Goal: Information Seeking & Learning: Learn about a topic

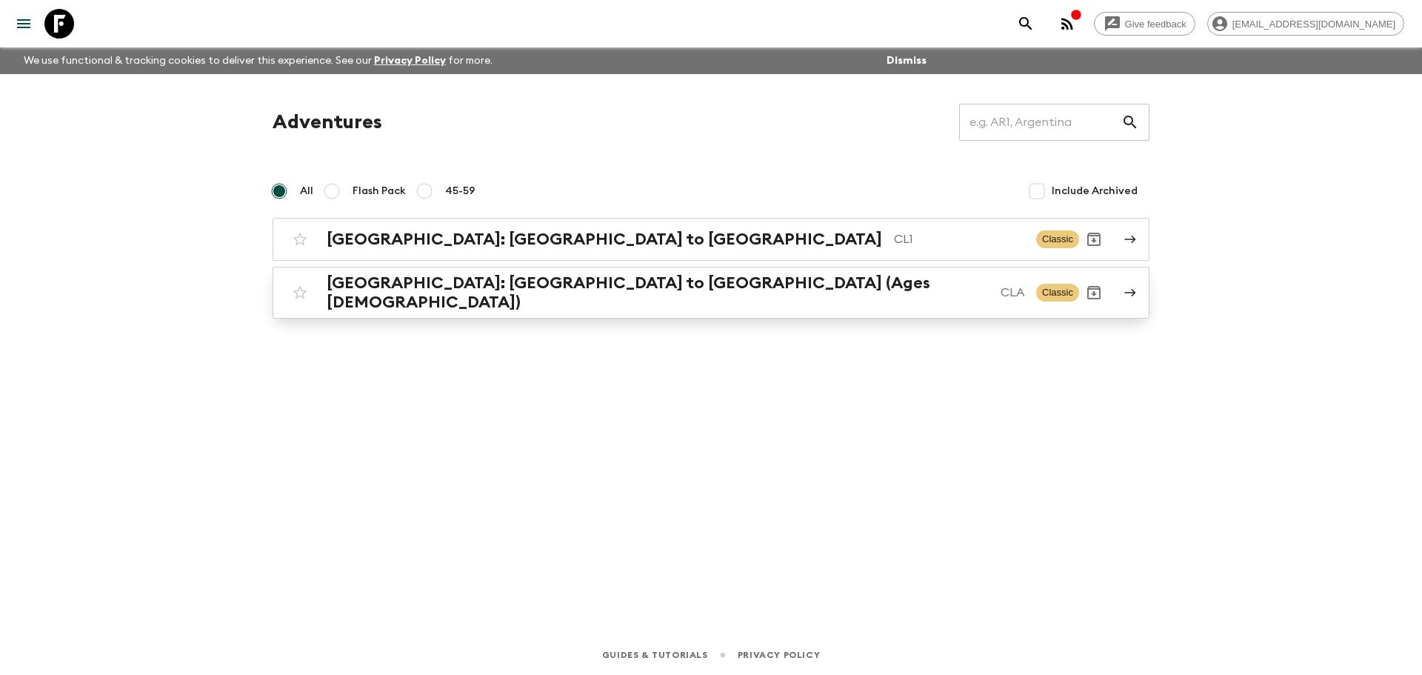
click at [610, 293] on h2 "[GEOGRAPHIC_DATA]: [GEOGRAPHIC_DATA] to [GEOGRAPHIC_DATA] (Ages [DEMOGRAPHIC_DA…" at bounding box center [658, 292] width 662 height 39
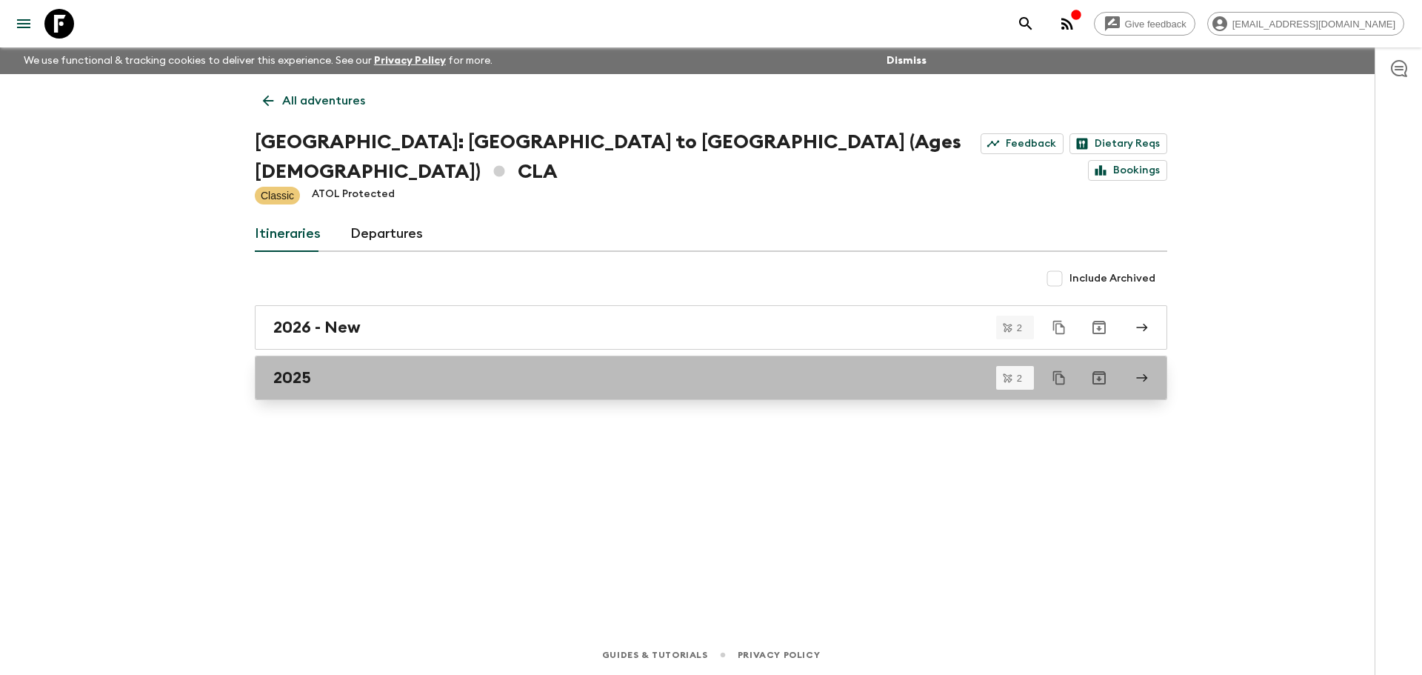
click at [376, 368] on div "2025" at bounding box center [696, 377] width 847 height 19
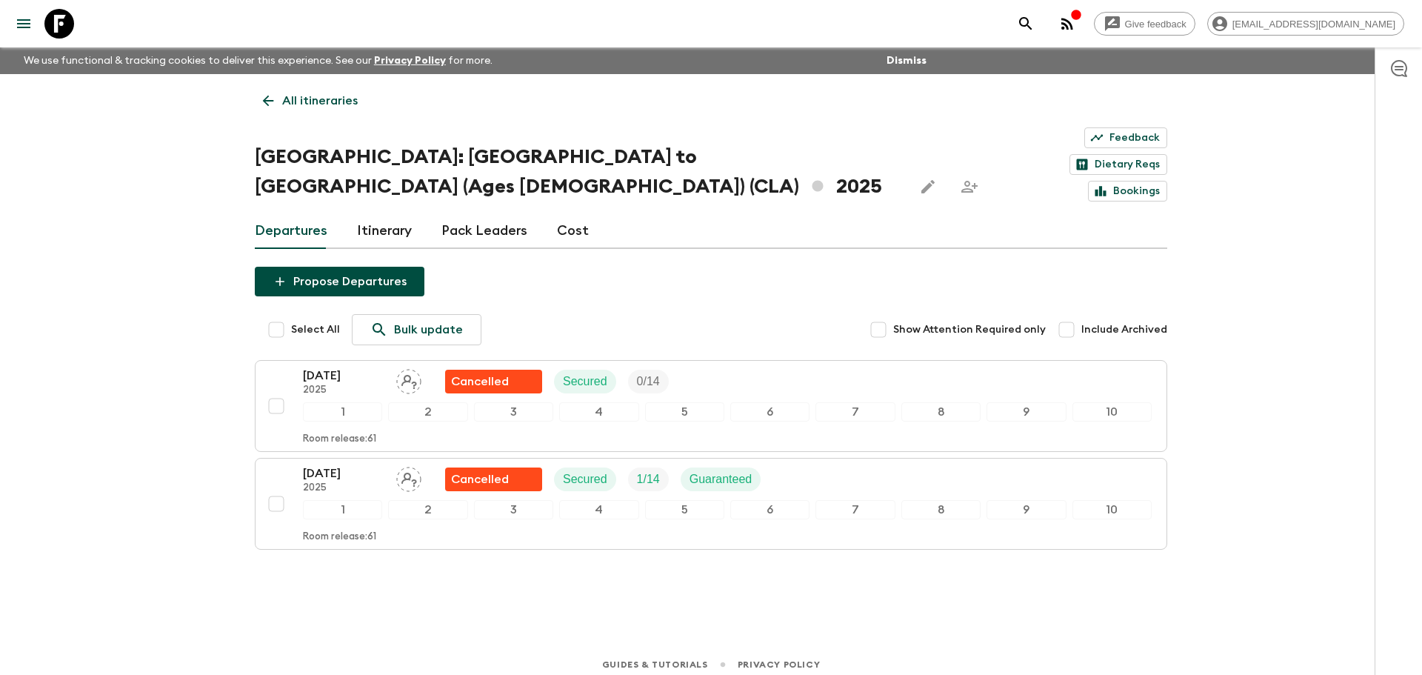
click at [271, 102] on icon at bounding box center [268, 101] width 16 height 16
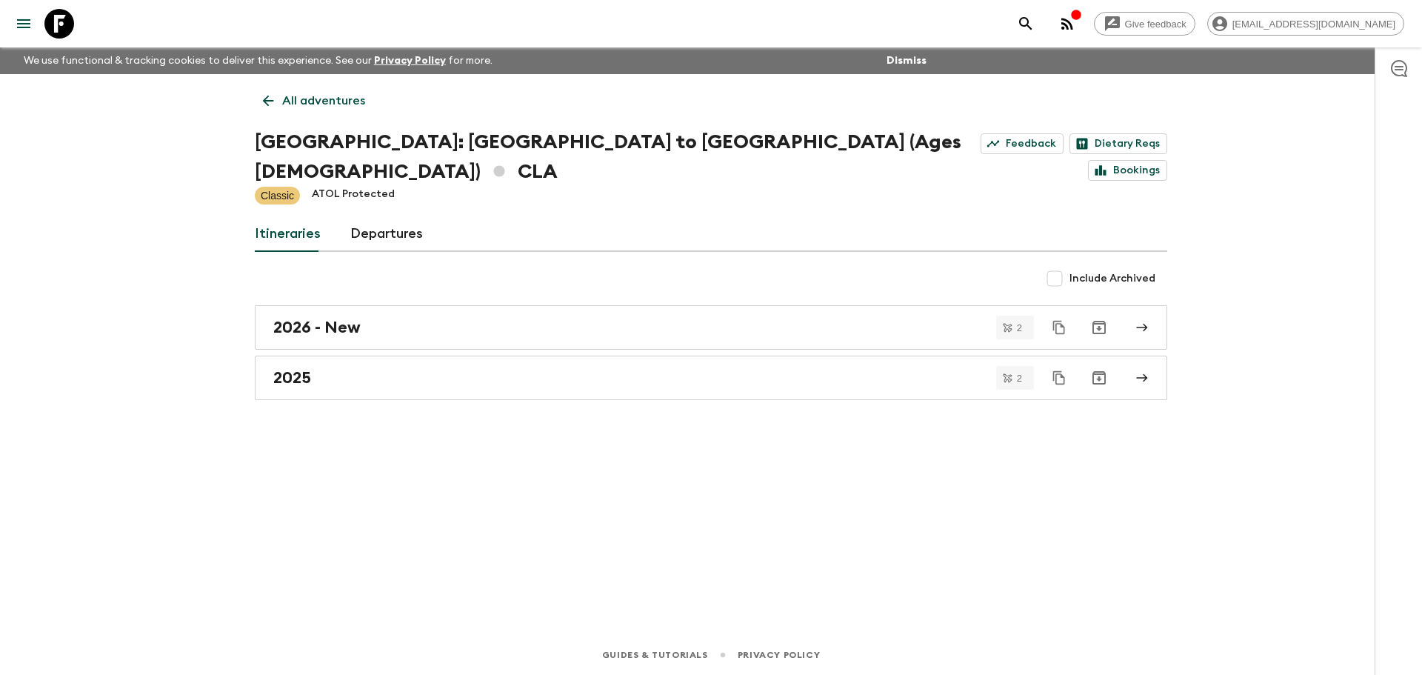
click at [261, 97] on icon at bounding box center [268, 101] width 16 height 16
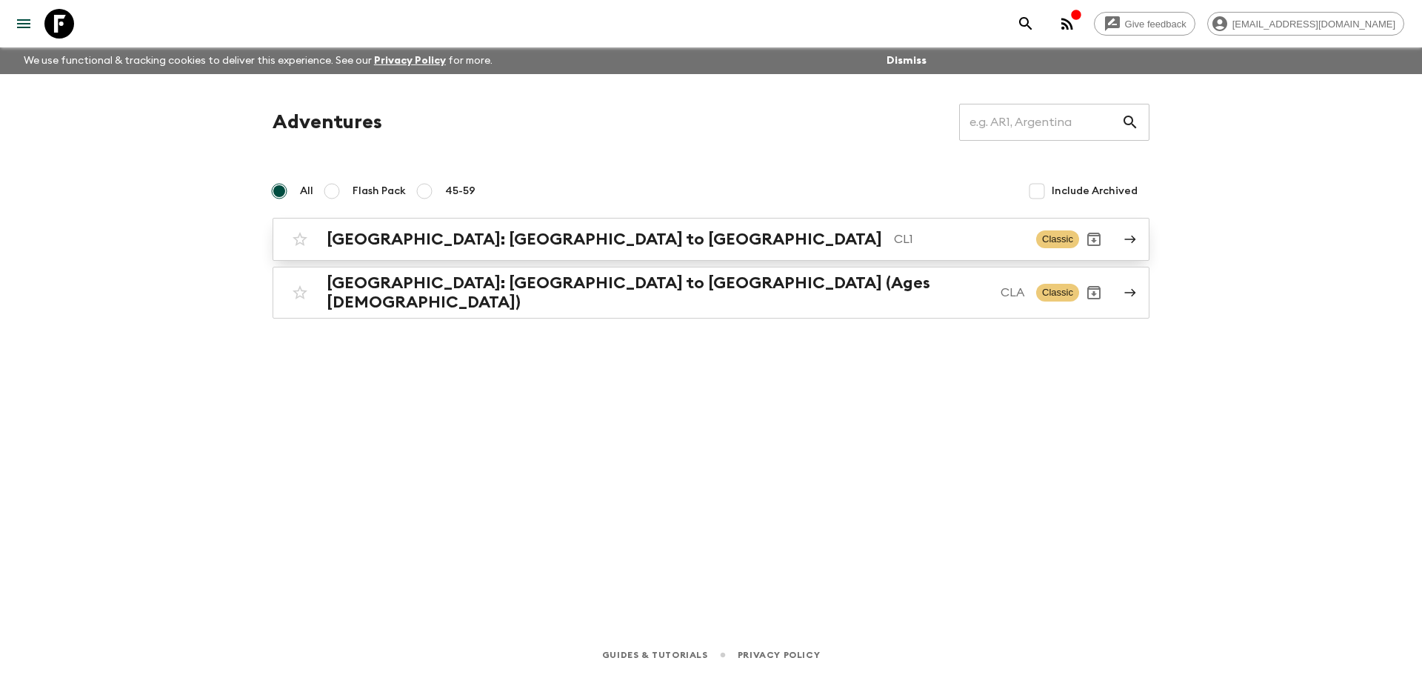
click at [384, 245] on h2 "[GEOGRAPHIC_DATA]: [GEOGRAPHIC_DATA] to [GEOGRAPHIC_DATA]" at bounding box center [604, 239] width 555 height 19
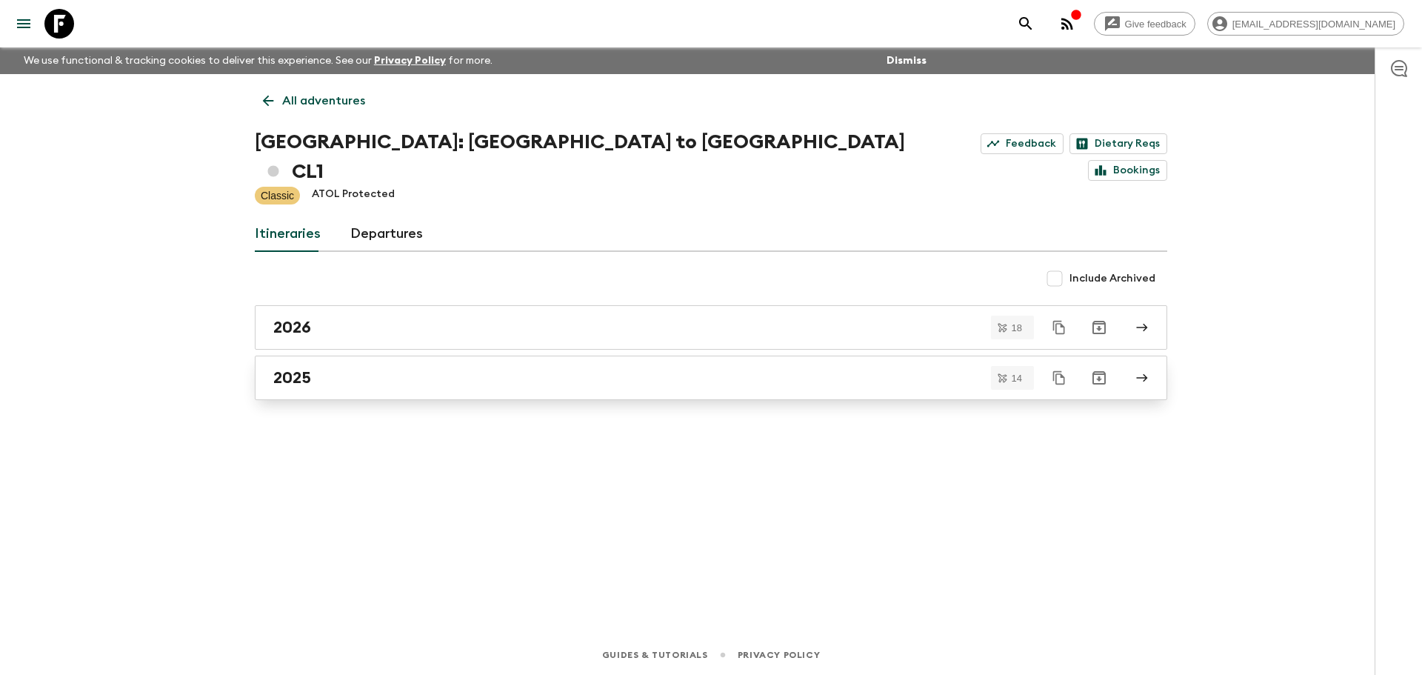
click at [363, 368] on div "2025" at bounding box center [696, 377] width 847 height 19
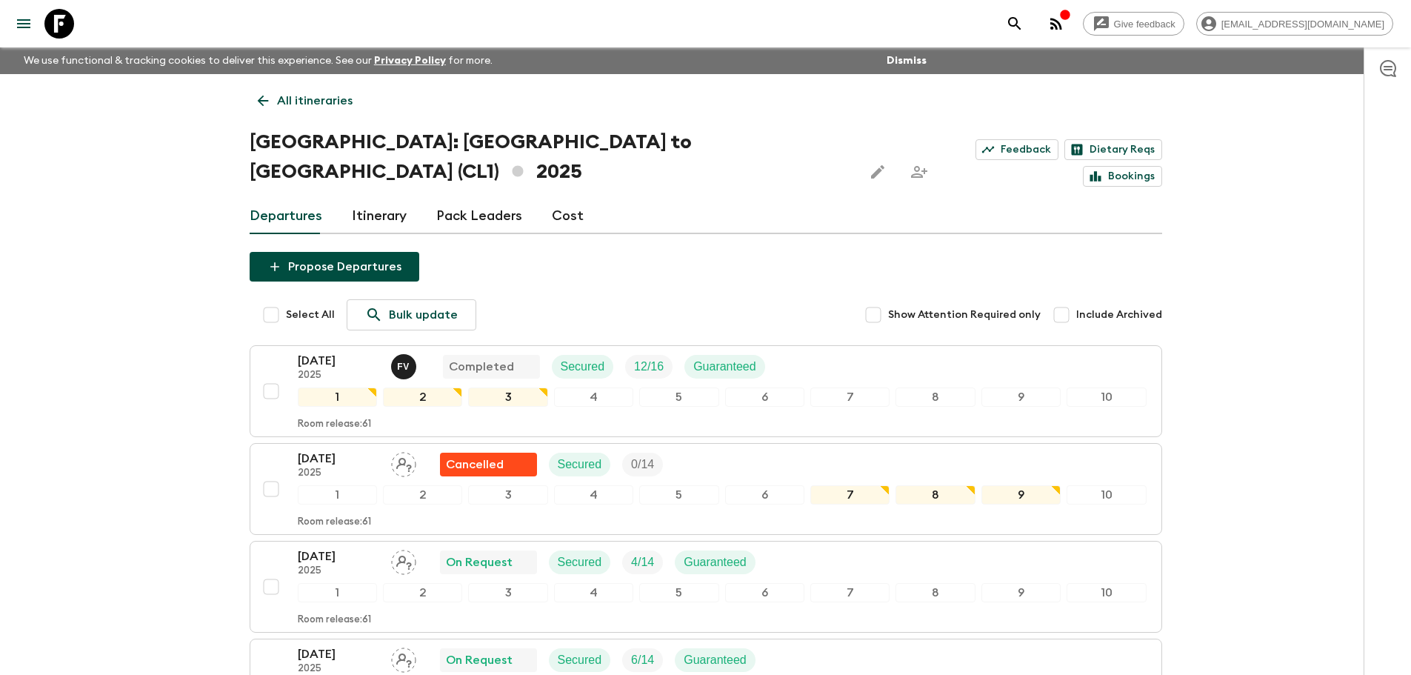
click at [578, 299] on div "Select All Bulk update Show Attention Required only Include Archived" at bounding box center [713, 314] width 898 height 31
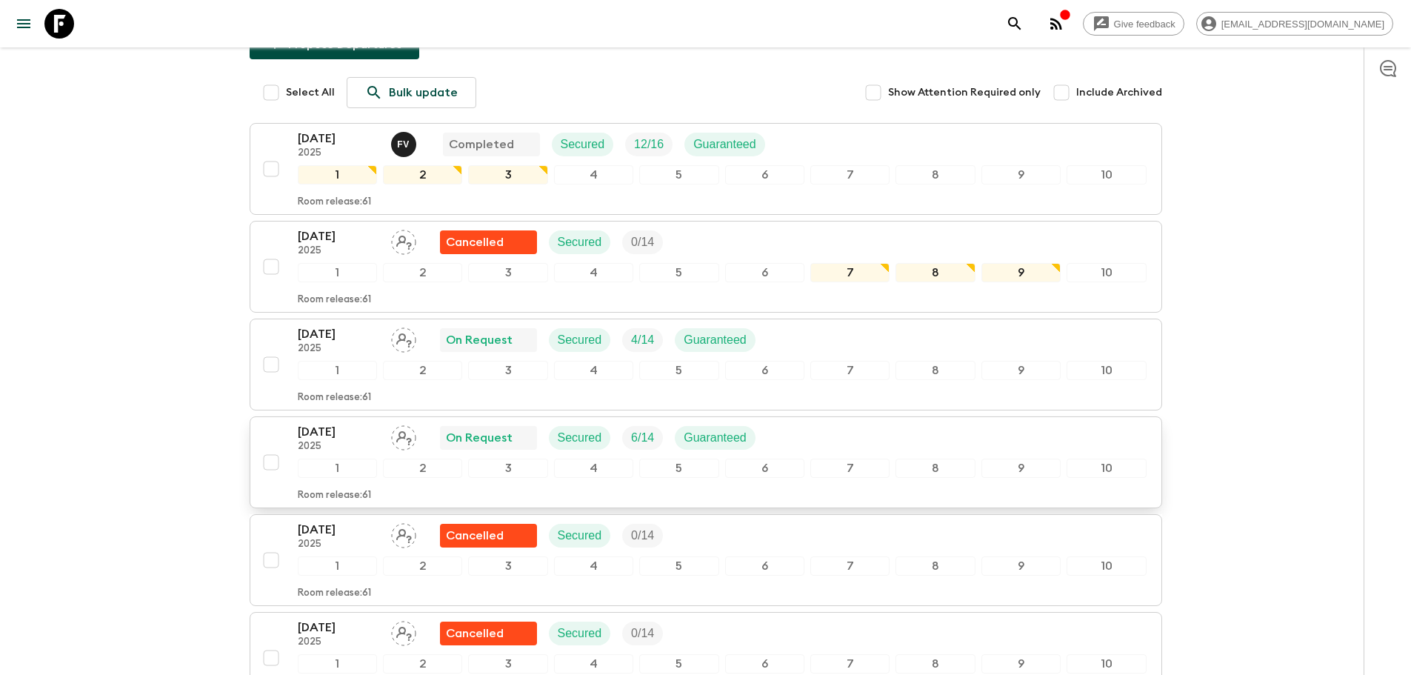
click at [382, 423] on div "[DATE] 2025 On Request Secured 6 / 14 Guaranteed" at bounding box center [533, 438] width 470 height 30
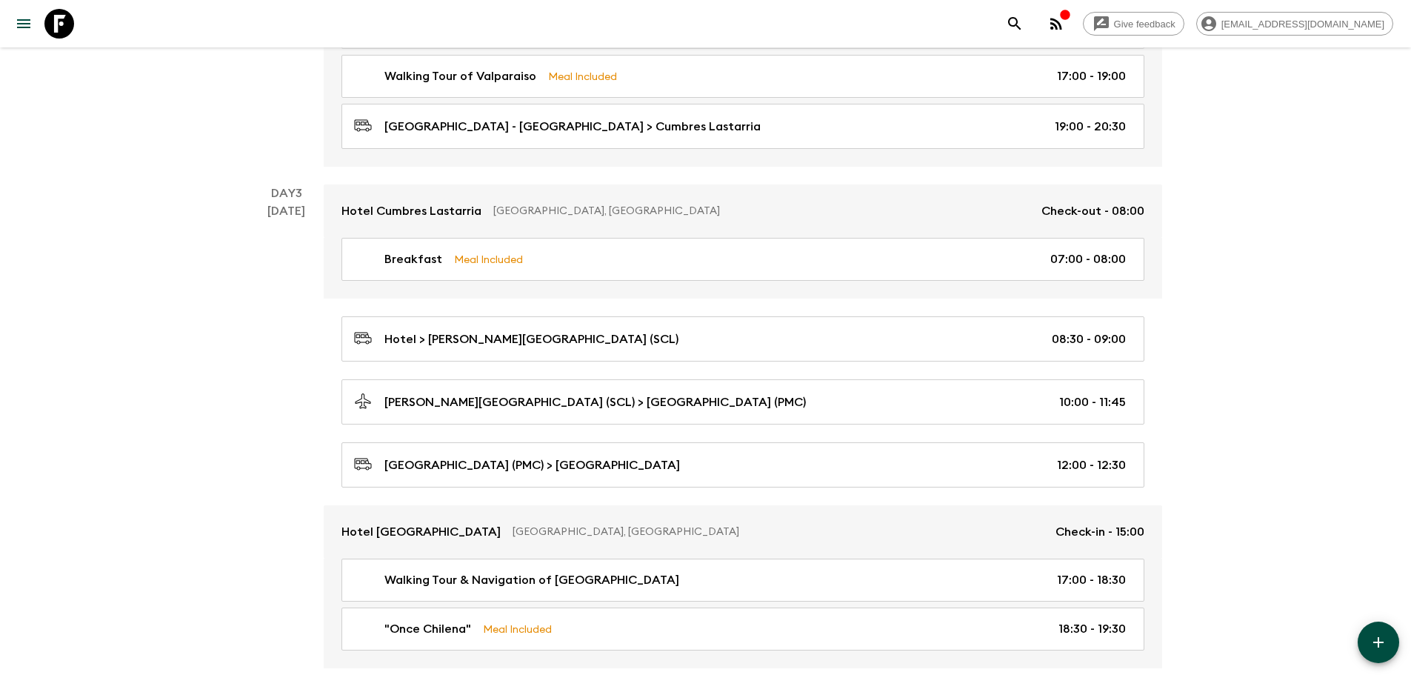
scroll to position [954, 0]
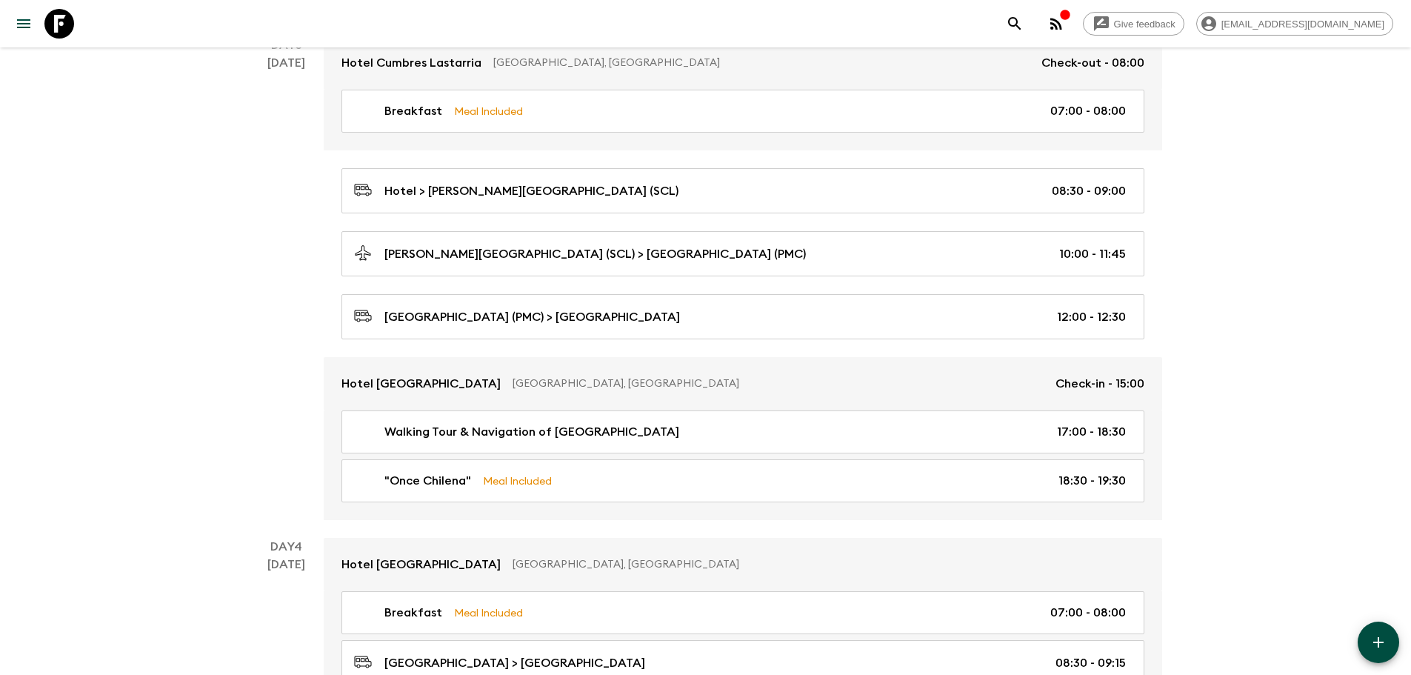
click at [265, 317] on div "Day 3 [DATE]" at bounding box center [287, 278] width 74 height 484
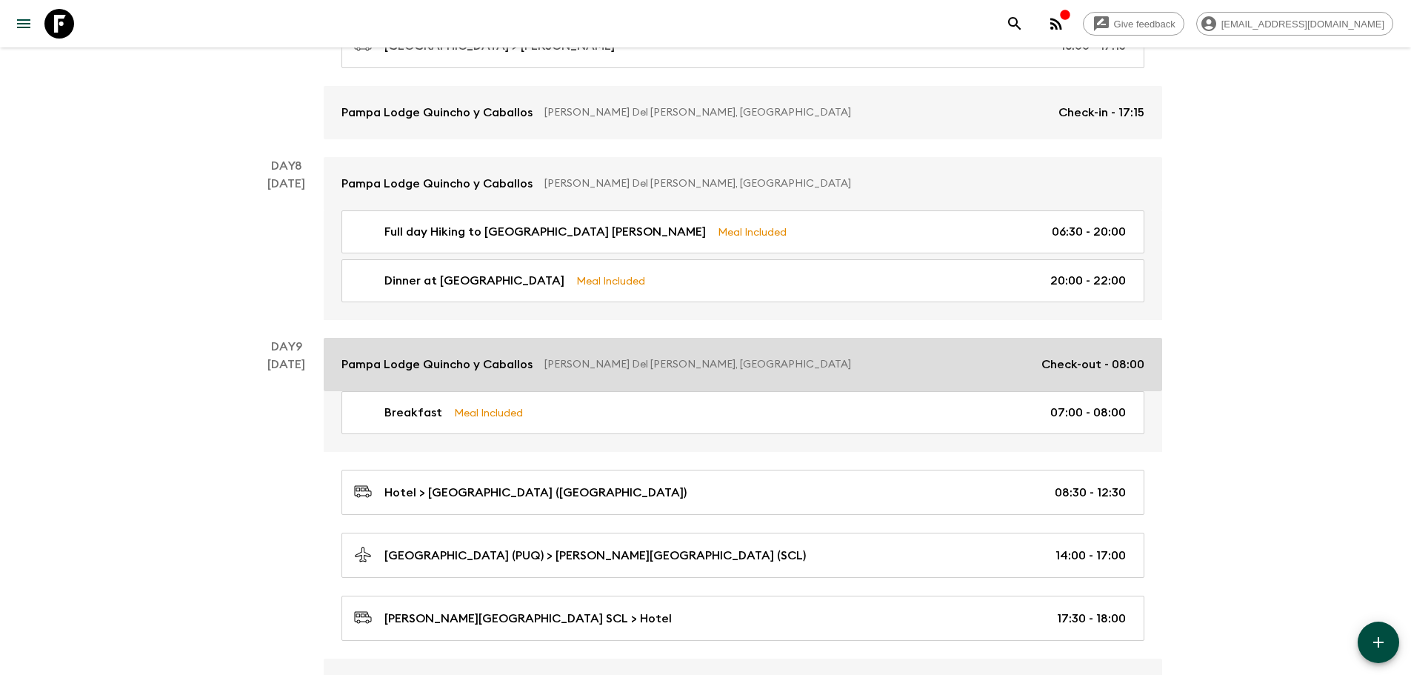
scroll to position [3028, 0]
